Goal: Check status: Check status

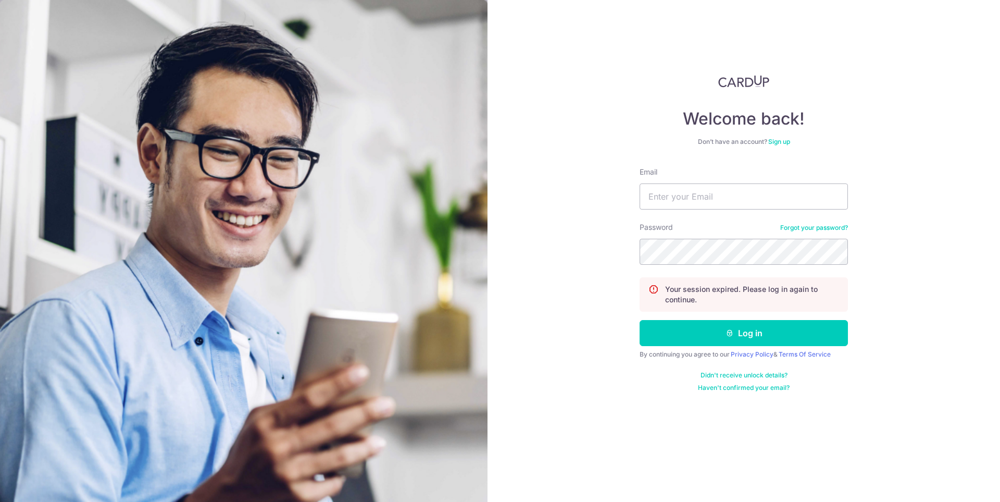
click at [666, 211] on form "Email Password Forgot your password? Your session expired. Please log in again …" at bounding box center [744, 279] width 208 height 225
click at [676, 198] on input "Email" at bounding box center [744, 196] width 208 height 26
type input "[EMAIL_ADDRESS][DOMAIN_NAME]"
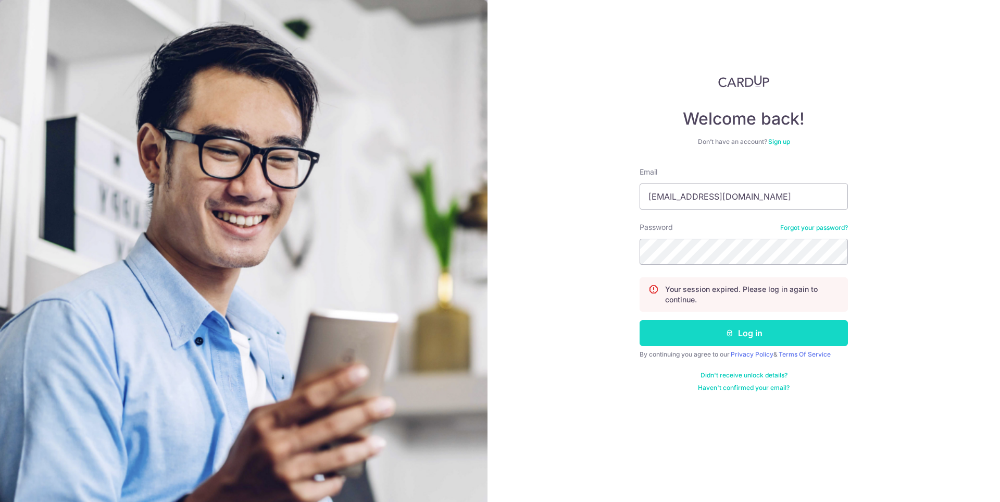
click at [722, 333] on button "Log in" at bounding box center [744, 333] width 208 height 26
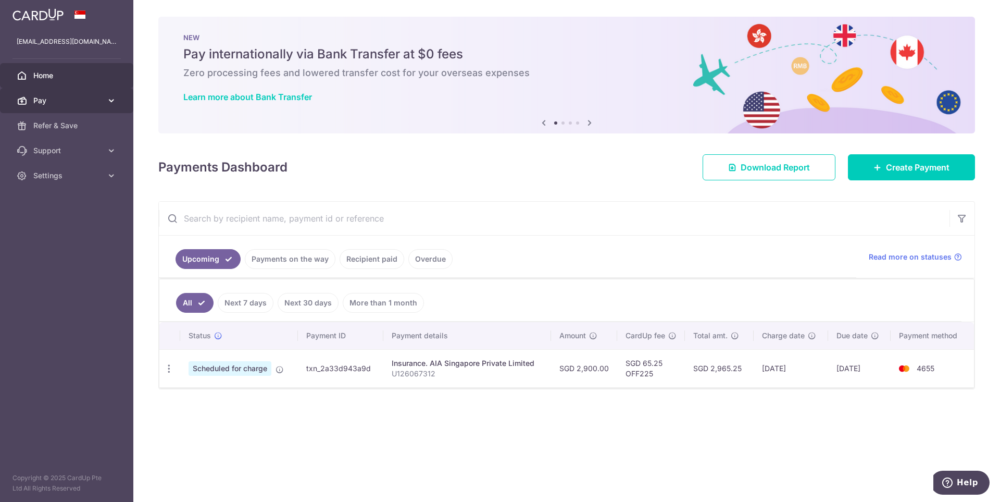
click at [64, 107] on link "Pay" at bounding box center [66, 100] width 133 height 25
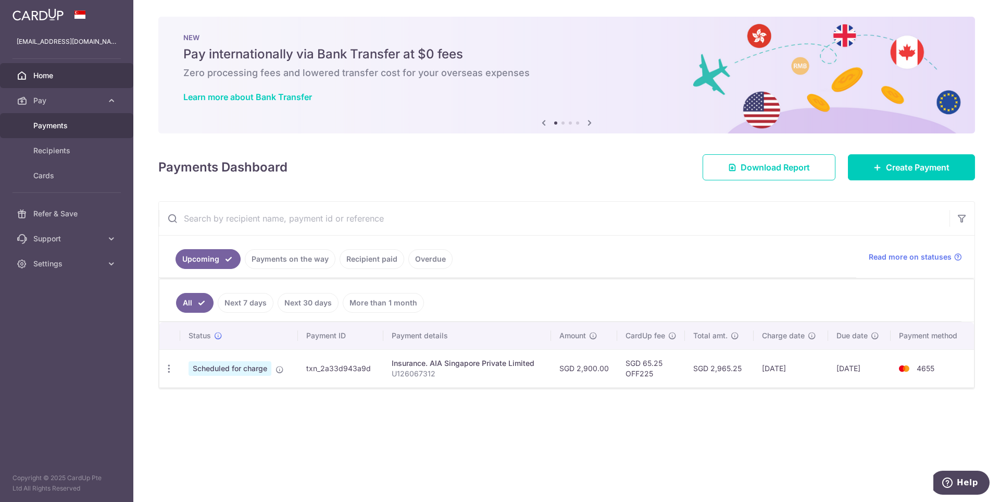
click at [53, 134] on link "Payments" at bounding box center [66, 125] width 133 height 25
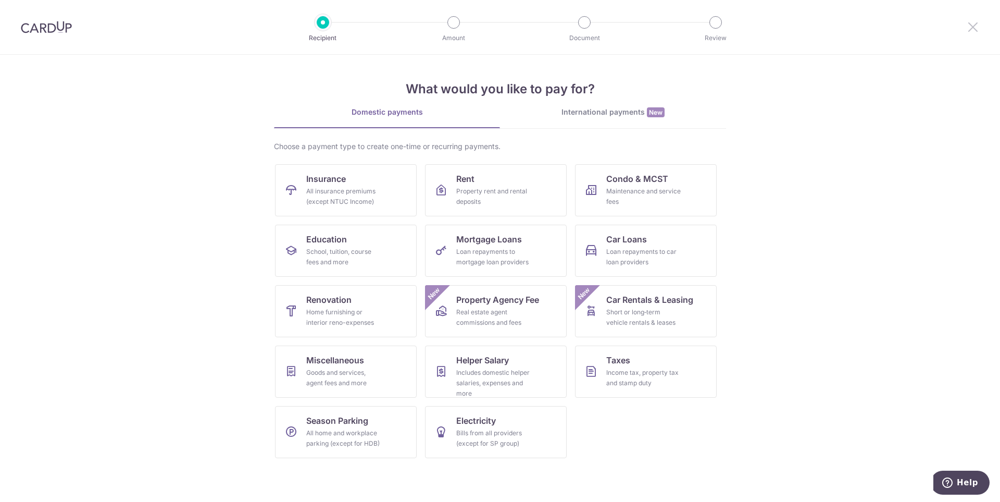
click at [974, 21] on icon at bounding box center [973, 26] width 12 height 13
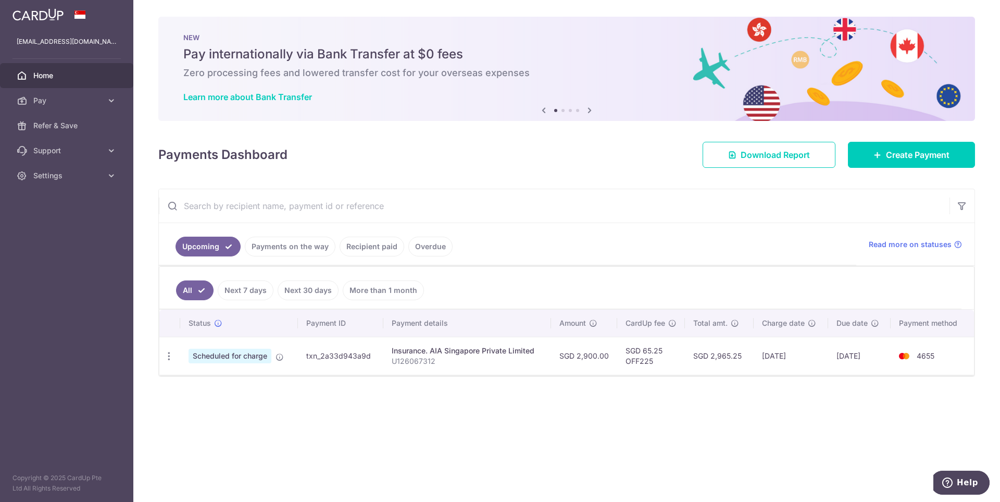
click at [286, 244] on link "Payments on the way" at bounding box center [290, 246] width 91 height 20
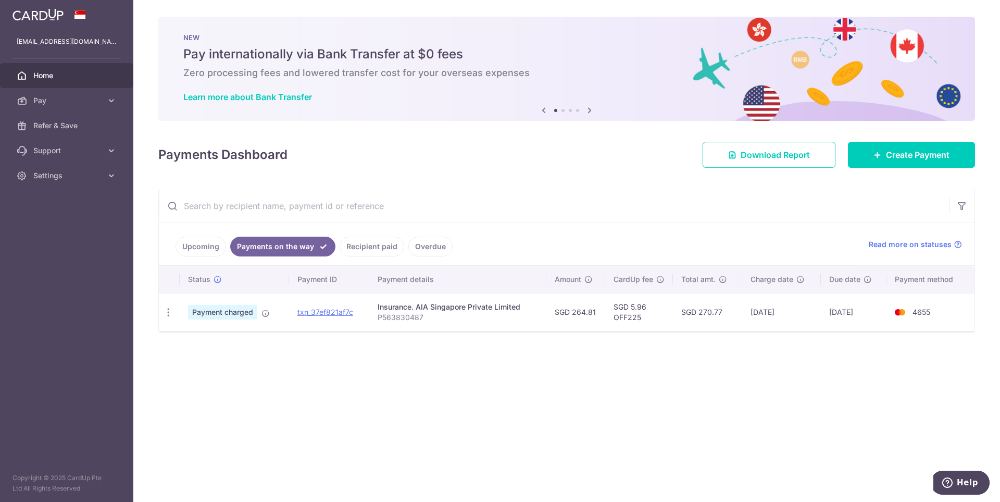
click at [359, 248] on link "Recipient paid" at bounding box center [372, 246] width 65 height 20
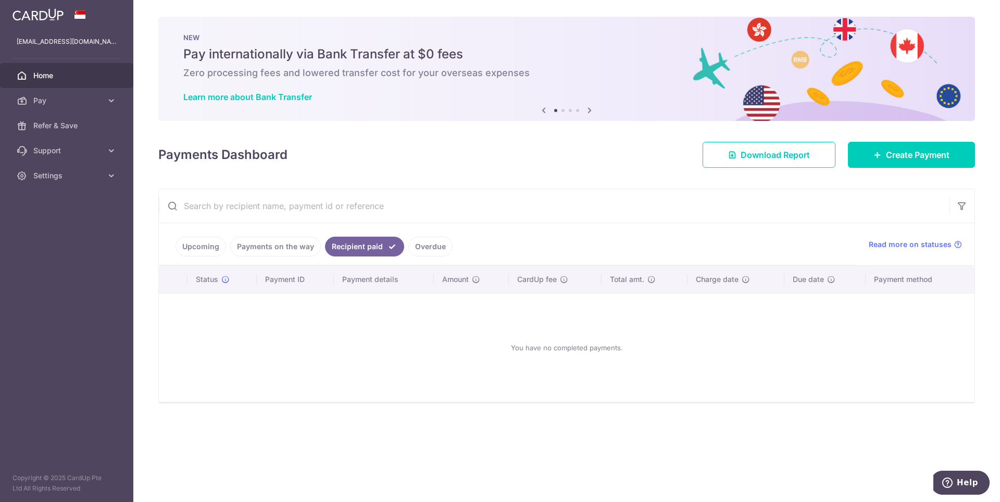
click at [306, 248] on link "Payments on the way" at bounding box center [275, 246] width 91 height 20
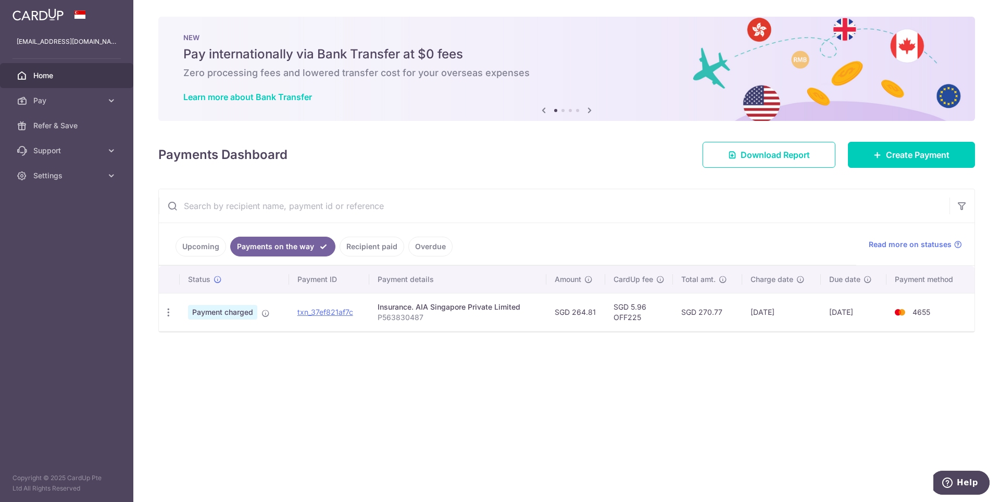
click at [222, 244] on link "Upcoming" at bounding box center [200, 246] width 51 height 20
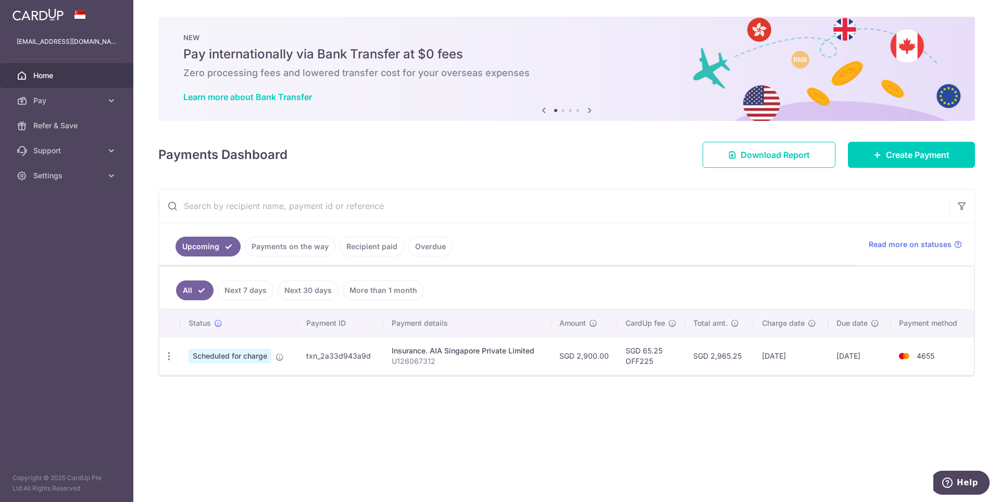
click at [290, 248] on link "Payments on the way" at bounding box center [290, 246] width 91 height 20
